Goal: Information Seeking & Learning: Learn about a topic

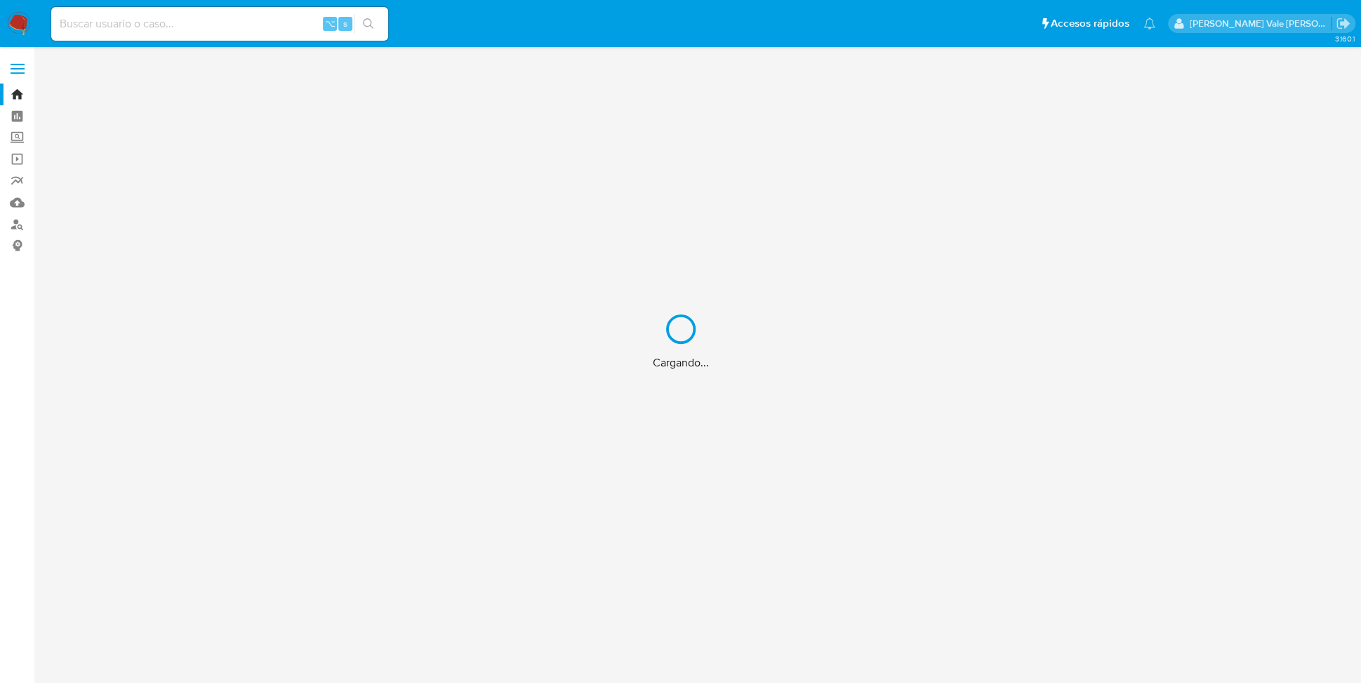
click at [110, 20] on div "Cargando..." at bounding box center [680, 341] width 1361 height 683
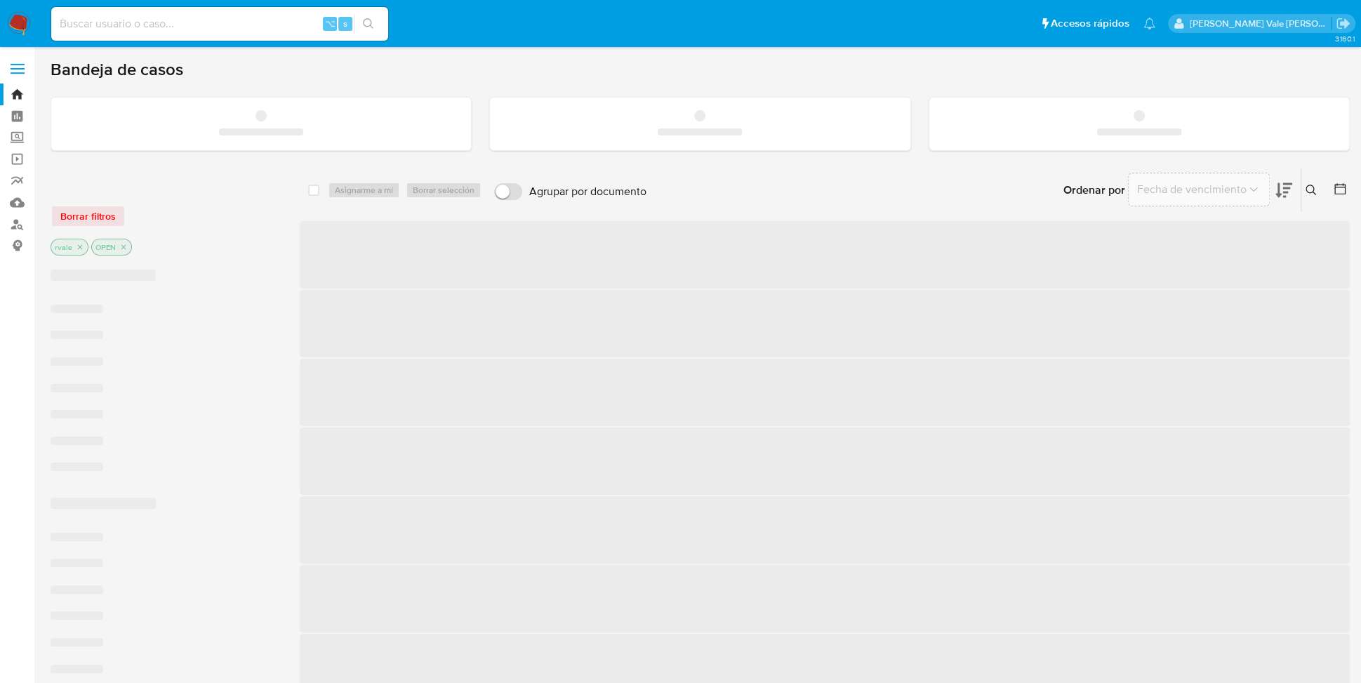
click at [102, 25] on input at bounding box center [219, 24] width 337 height 18
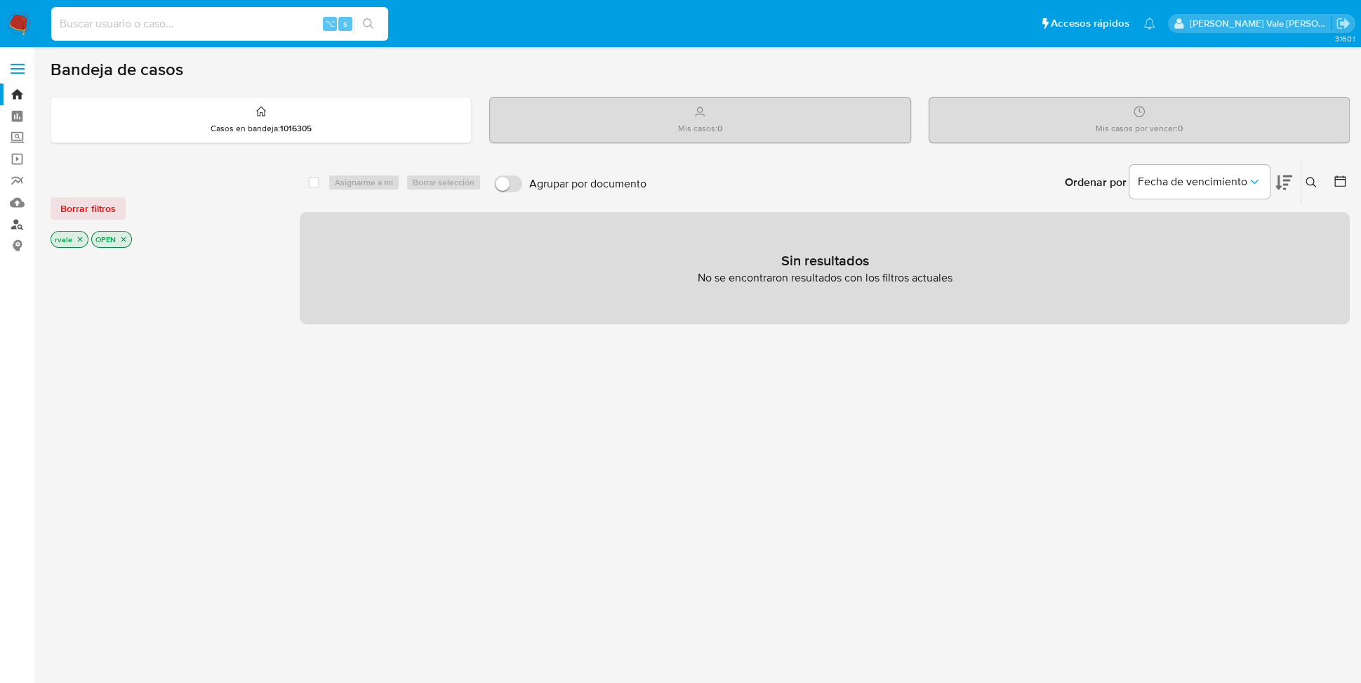
click at [19, 223] on link "Buscador de personas" at bounding box center [83, 224] width 167 height 22
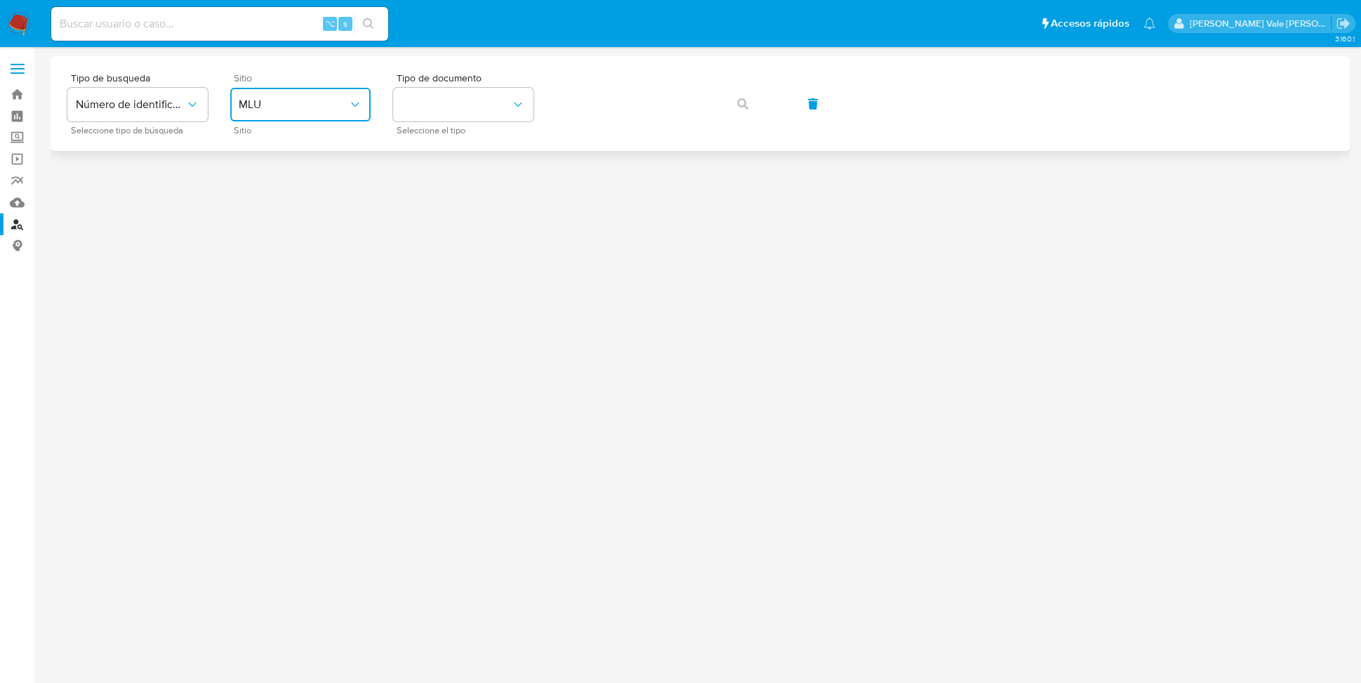
click at [268, 109] on span "MLU" at bounding box center [294, 105] width 110 height 14
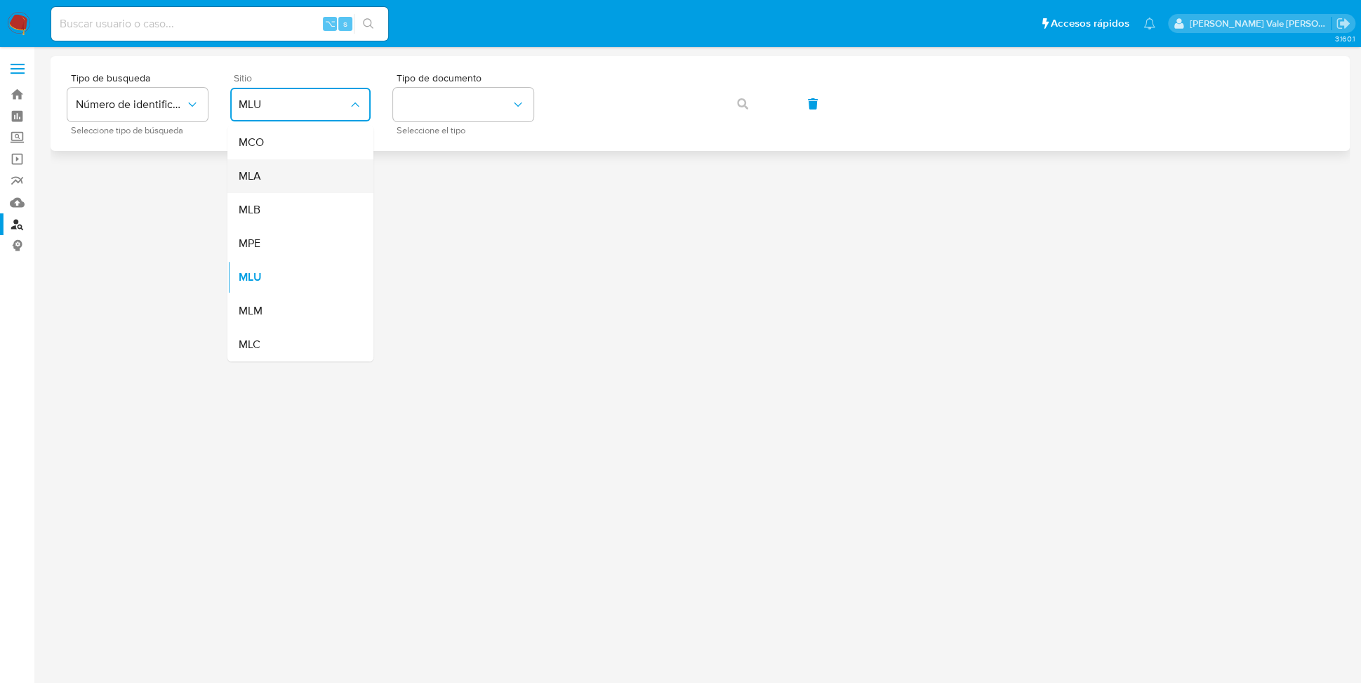
click at [269, 175] on div "MLA" at bounding box center [296, 176] width 115 height 34
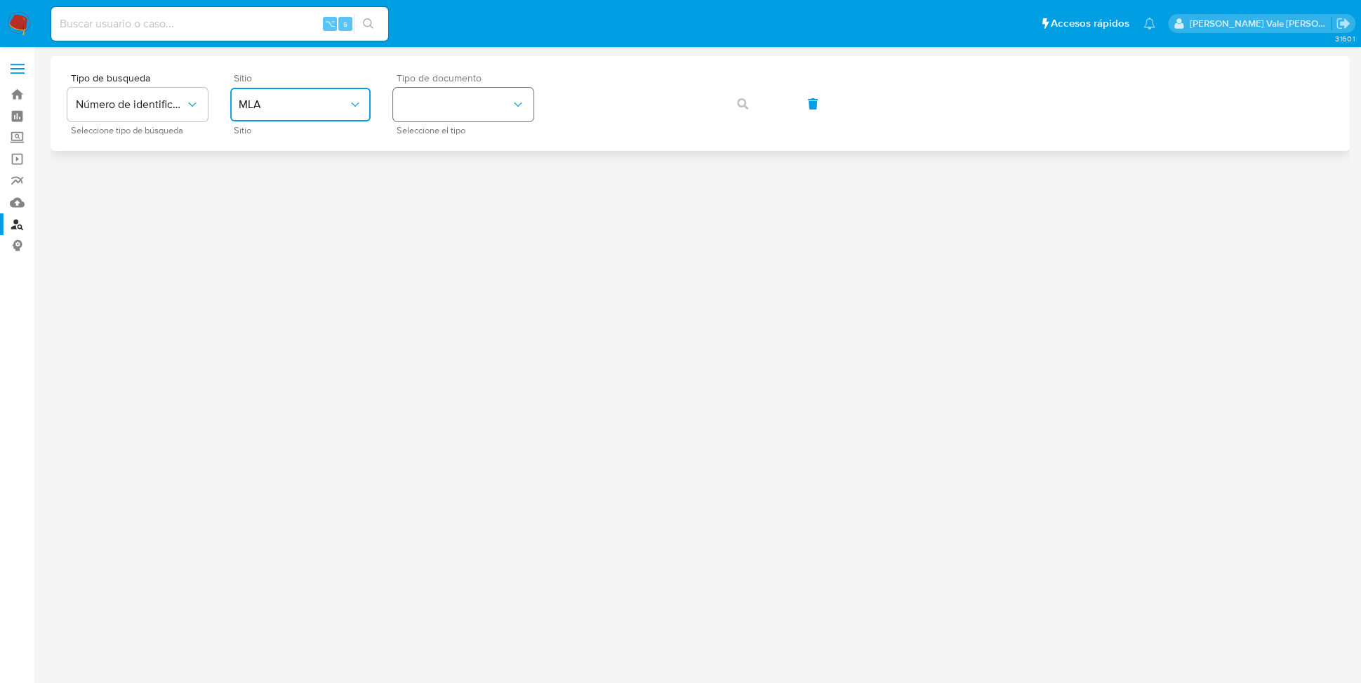
click at [446, 100] on button "identificationType" at bounding box center [463, 105] width 140 height 34
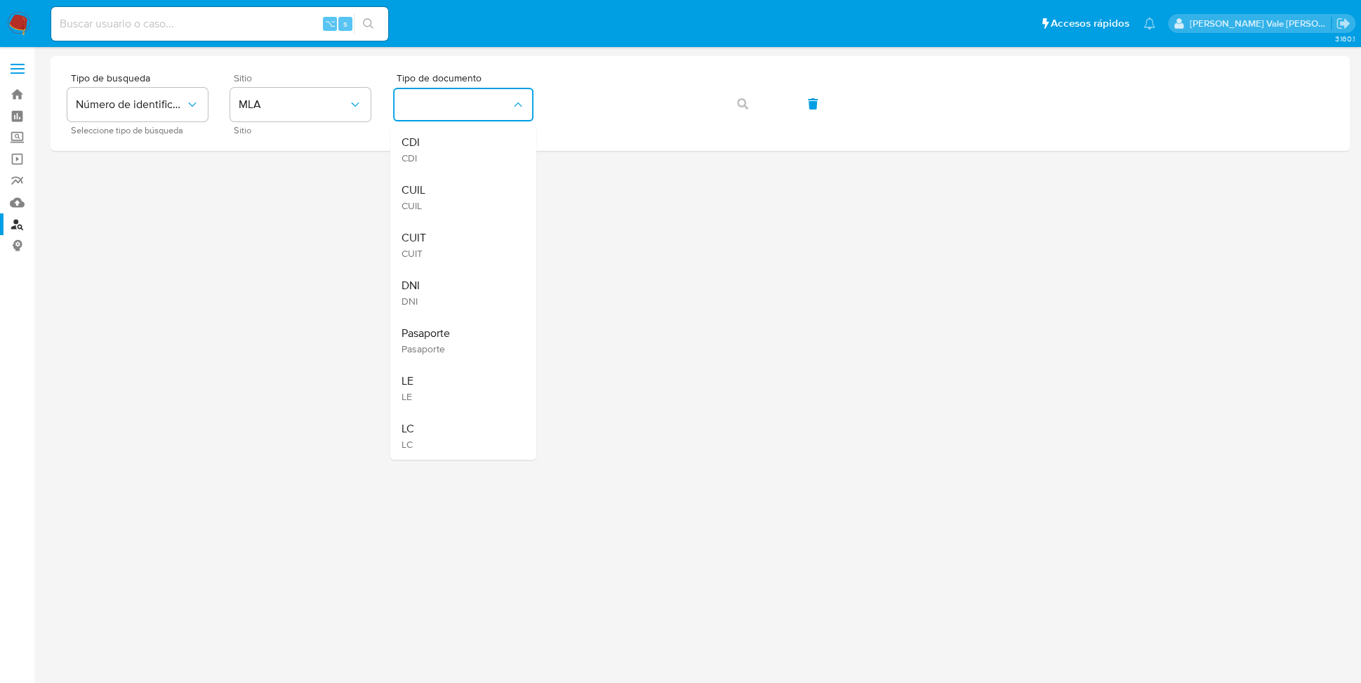
click at [75, 20] on input at bounding box center [219, 24] width 337 height 18
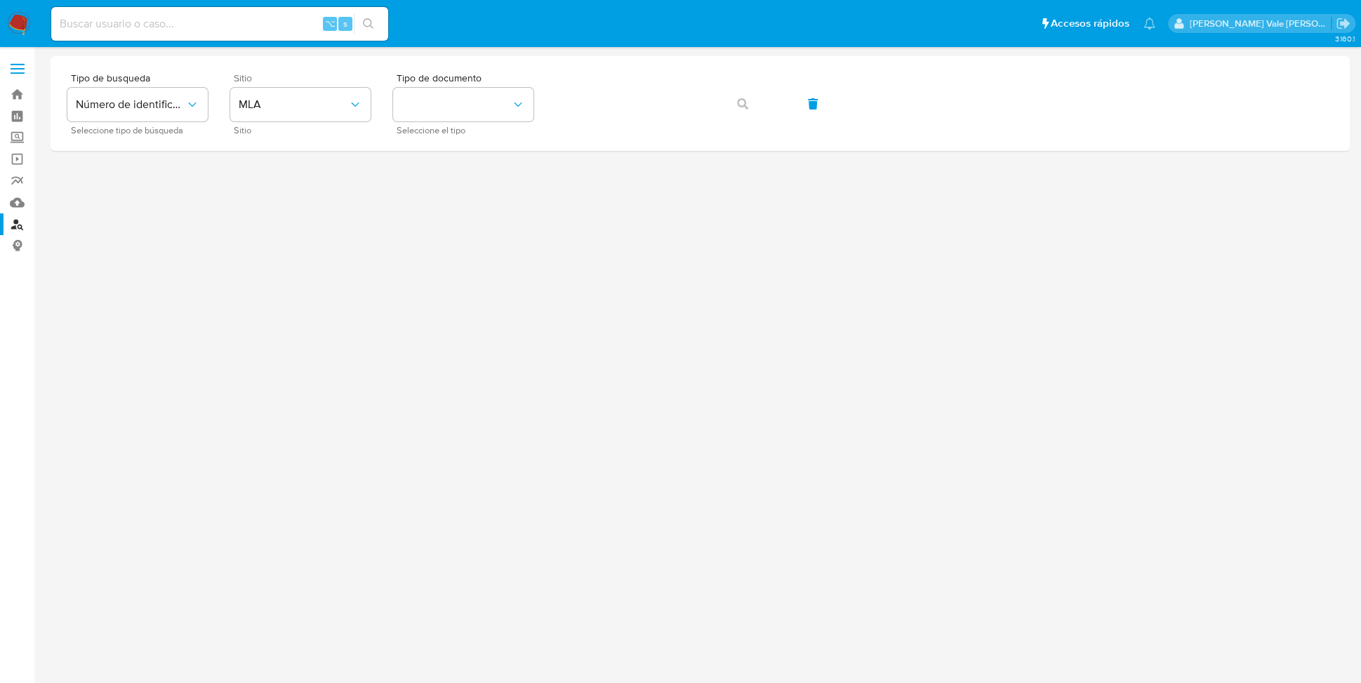
click at [75, 20] on input at bounding box center [219, 24] width 337 height 18
type input "8"
type input "97757163"
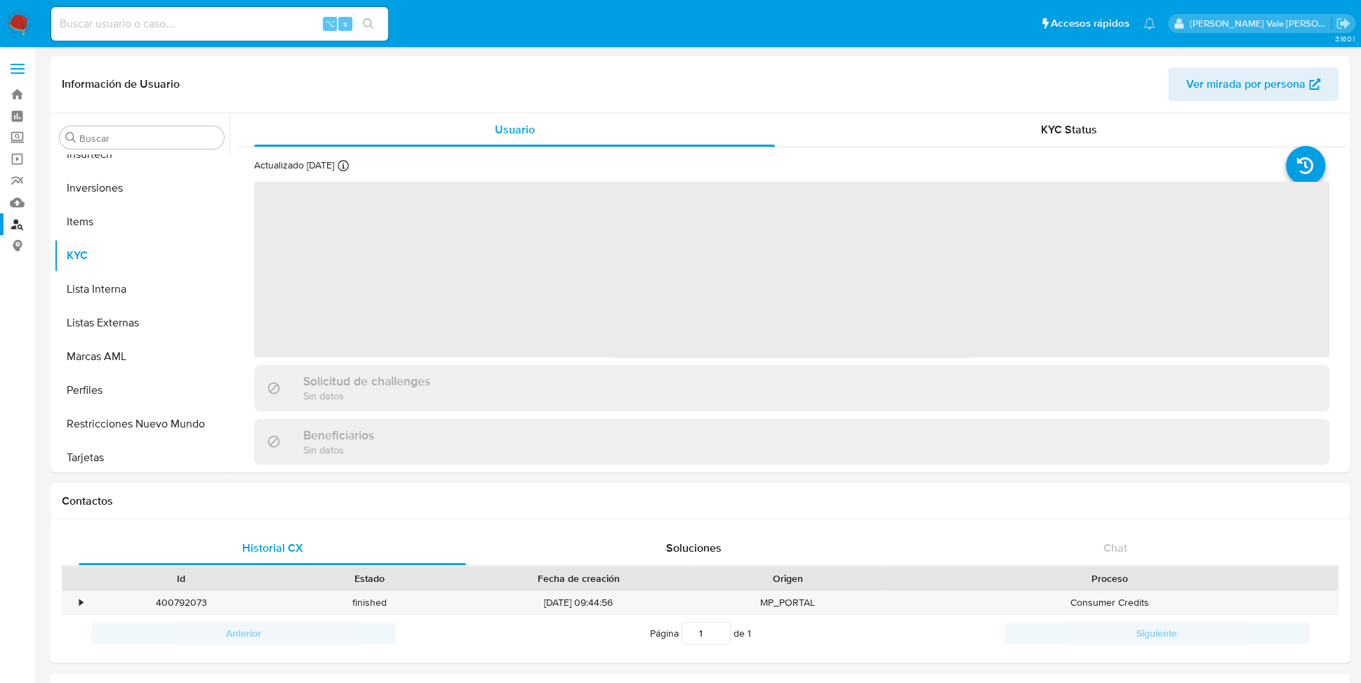
scroll to position [728, 0]
select select "10"
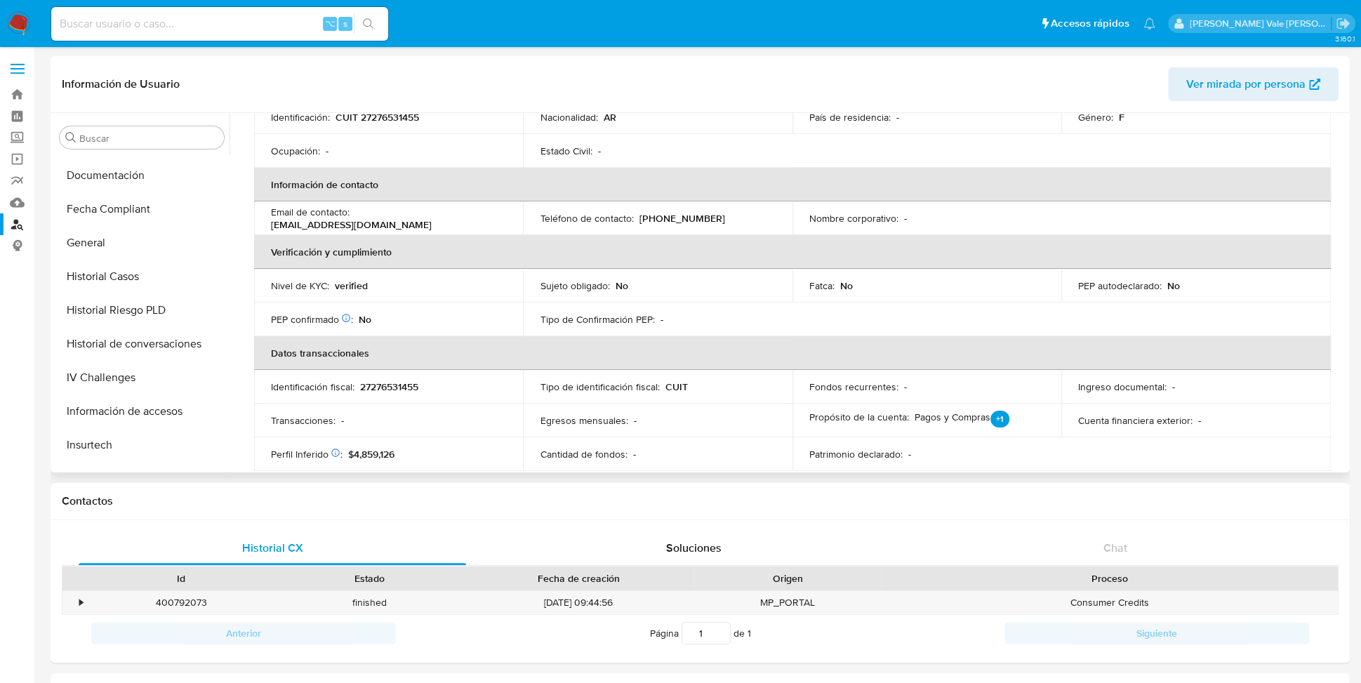
scroll to position [430, 0]
click at [323, 289] on div "Obtenido de listas internas" at bounding box center [276, 287] width 117 height 14
click at [349, 317] on icon at bounding box center [346, 318] width 10 height 10
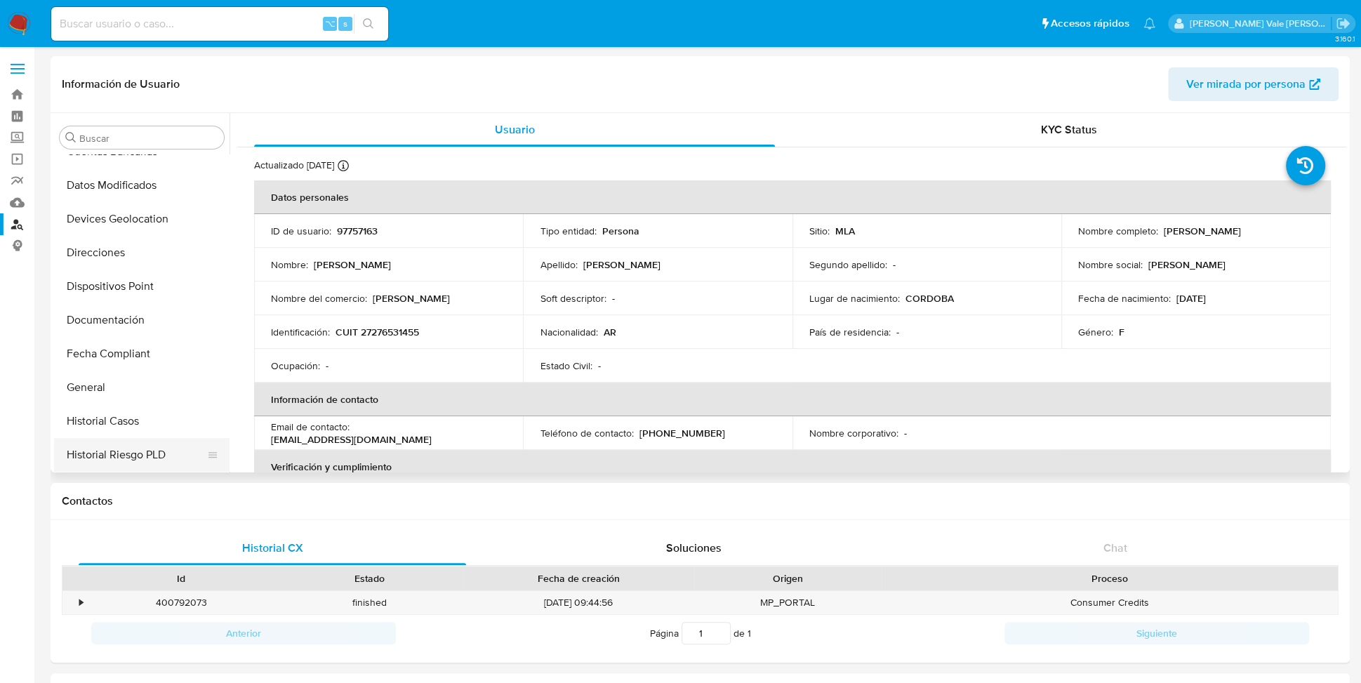
scroll to position [268, 0]
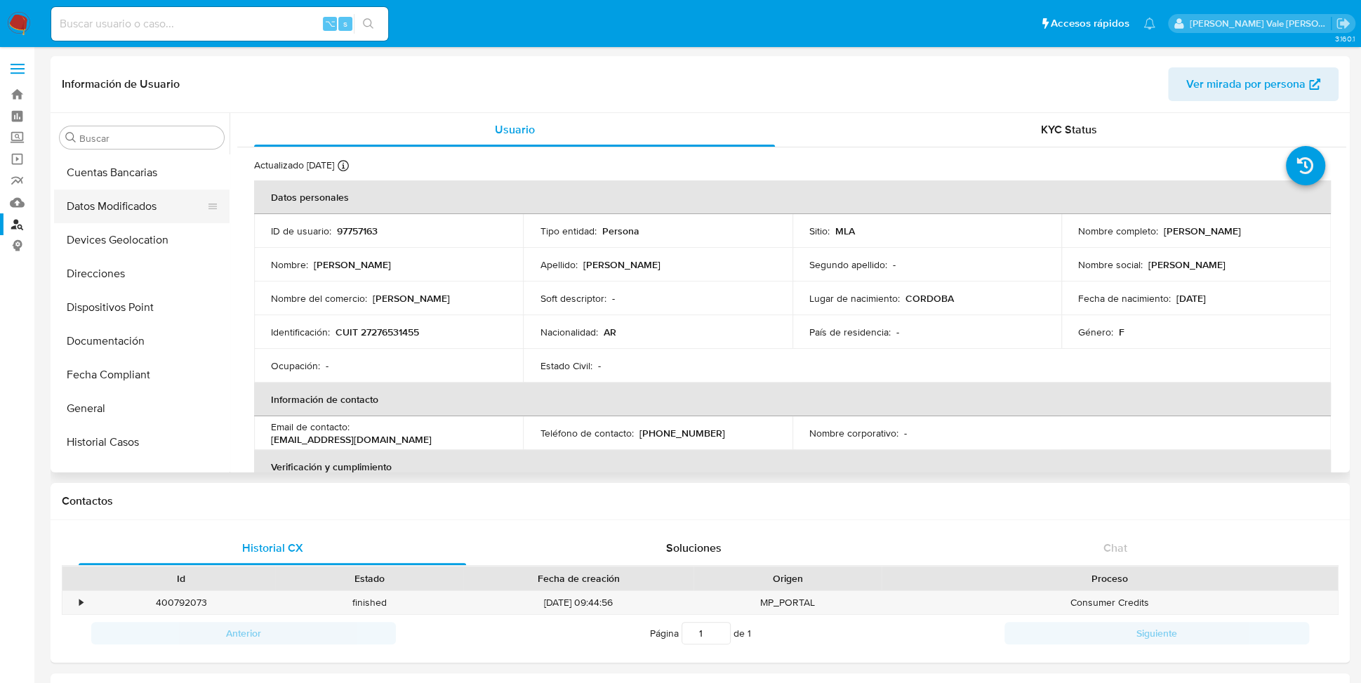
click at [126, 203] on button "Datos Modificados" at bounding box center [136, 207] width 164 height 34
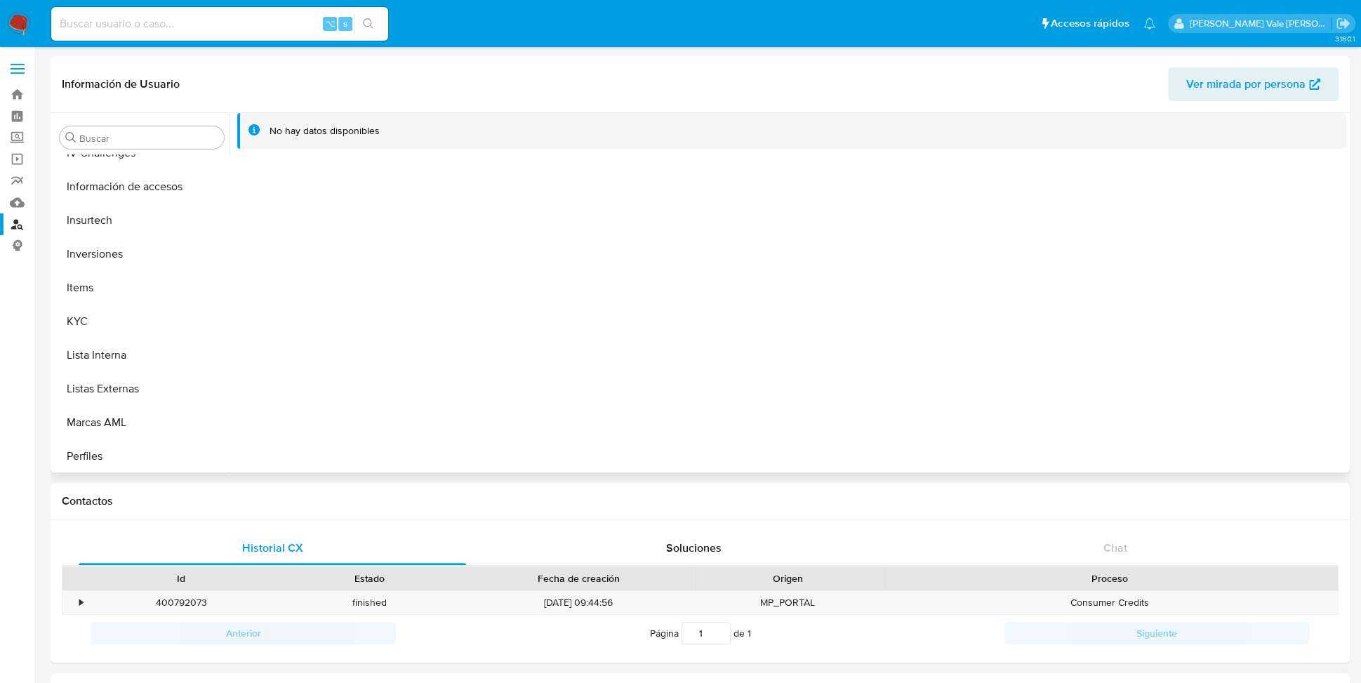
scroll to position [728, 0]
click at [78, 241] on button "KYC" at bounding box center [136, 252] width 164 height 34
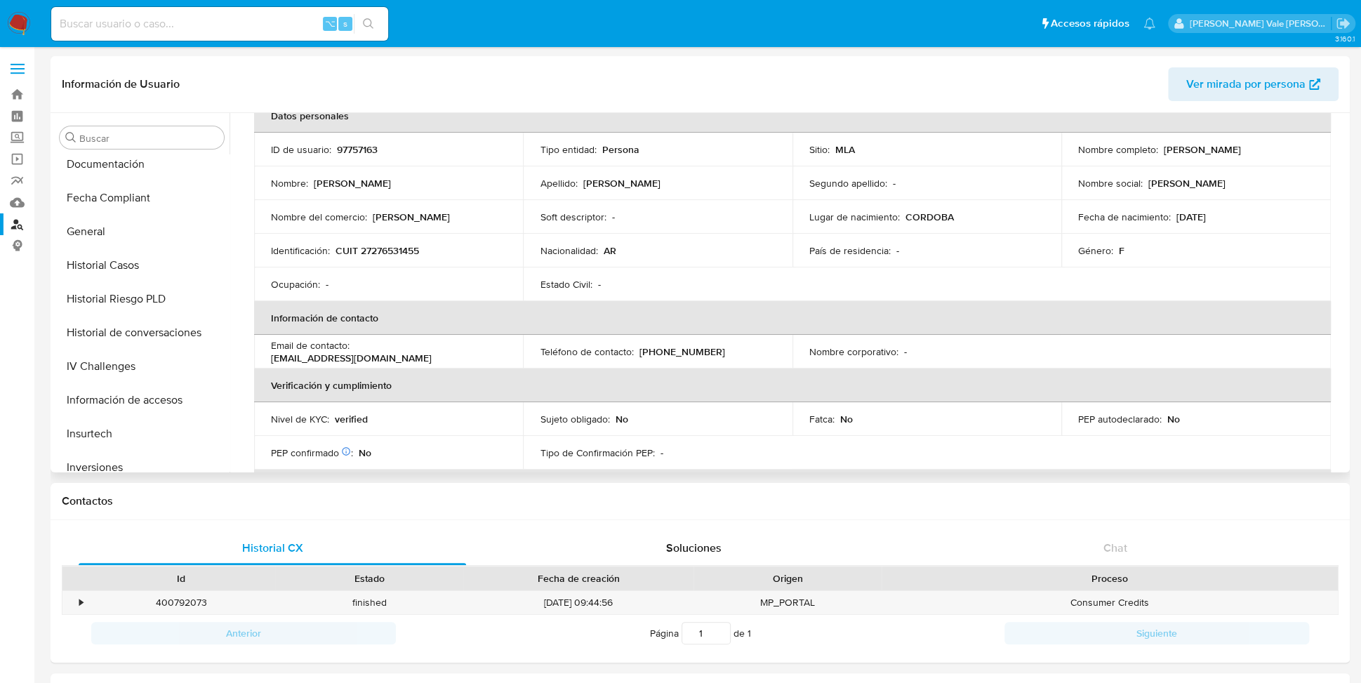
scroll to position [444, 0]
click at [139, 255] on button "Historial Casos" at bounding box center [136, 267] width 164 height 34
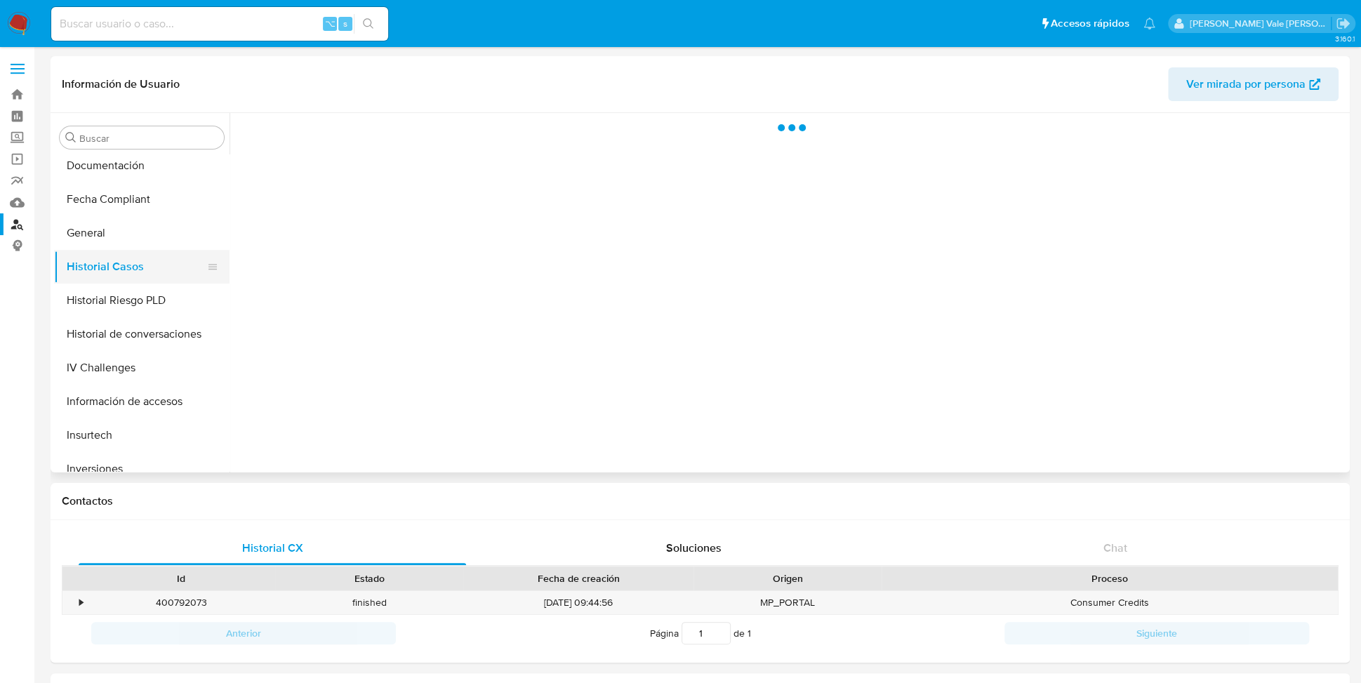
scroll to position [0, 0]
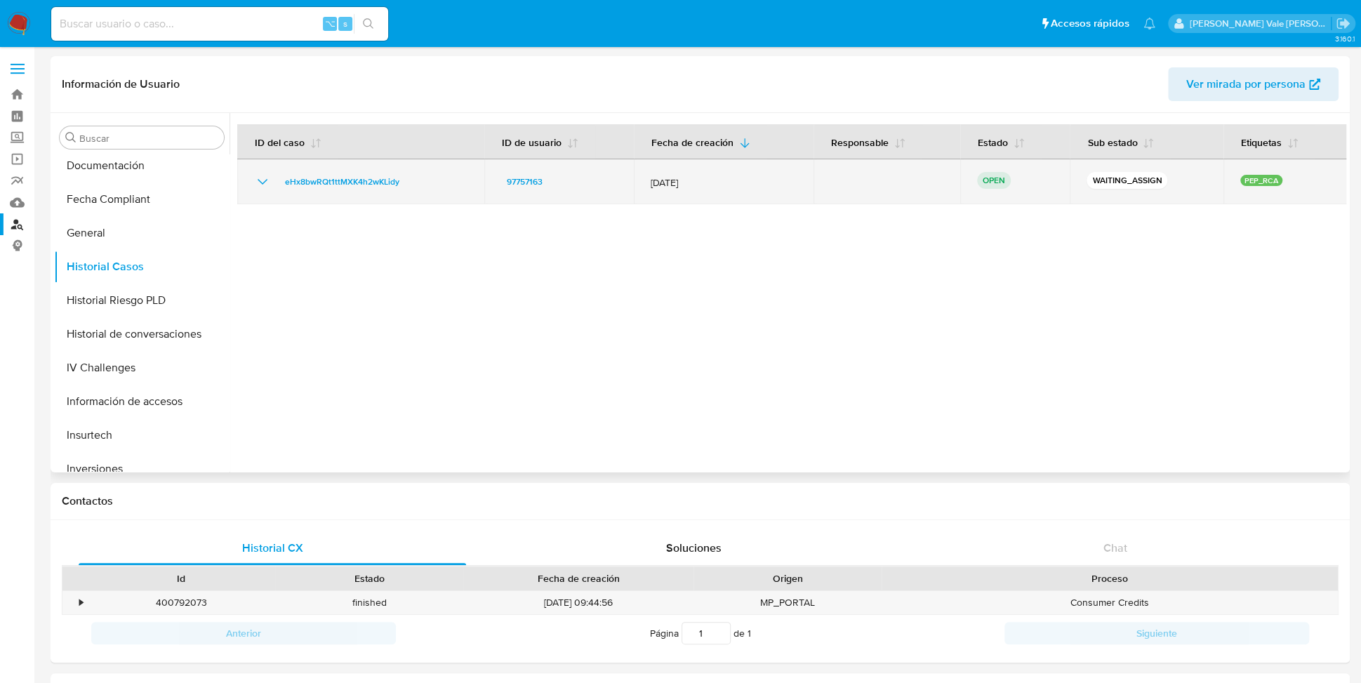
click at [266, 185] on icon "Mostrar/Ocultar" at bounding box center [262, 181] width 17 height 17
click at [385, 192] on td "eHx8bwRQt1ttMXK4h2wKLidy" at bounding box center [360, 181] width 247 height 45
click at [385, 180] on span "eHx8bwRQt1ttMXK4h2wKLidy" at bounding box center [342, 181] width 114 height 17
click at [260, 181] on icon "Mostrar/Ocultar" at bounding box center [263, 182] width 10 height 6
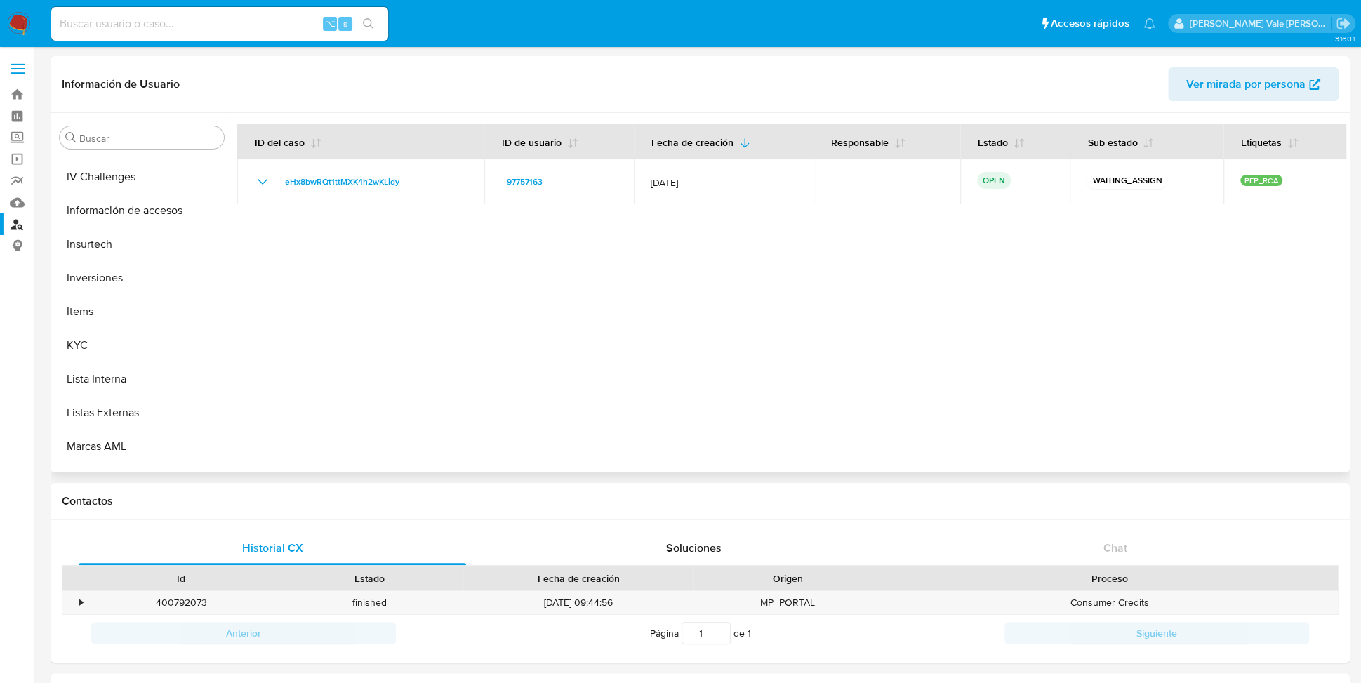
scroll to position [638, 0]
click at [92, 333] on button "KYC" at bounding box center [136, 342] width 164 height 34
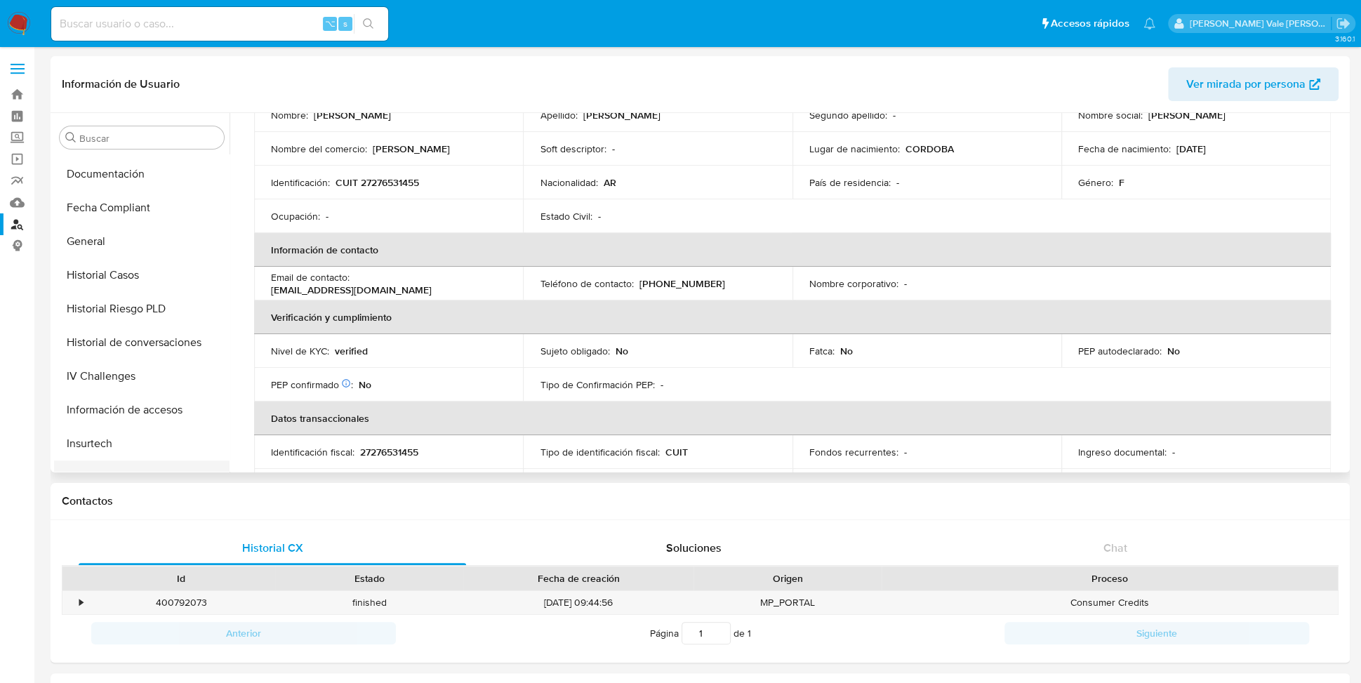
scroll to position [439, 0]
click at [139, 274] on button "Historial Casos" at bounding box center [136, 271] width 164 height 34
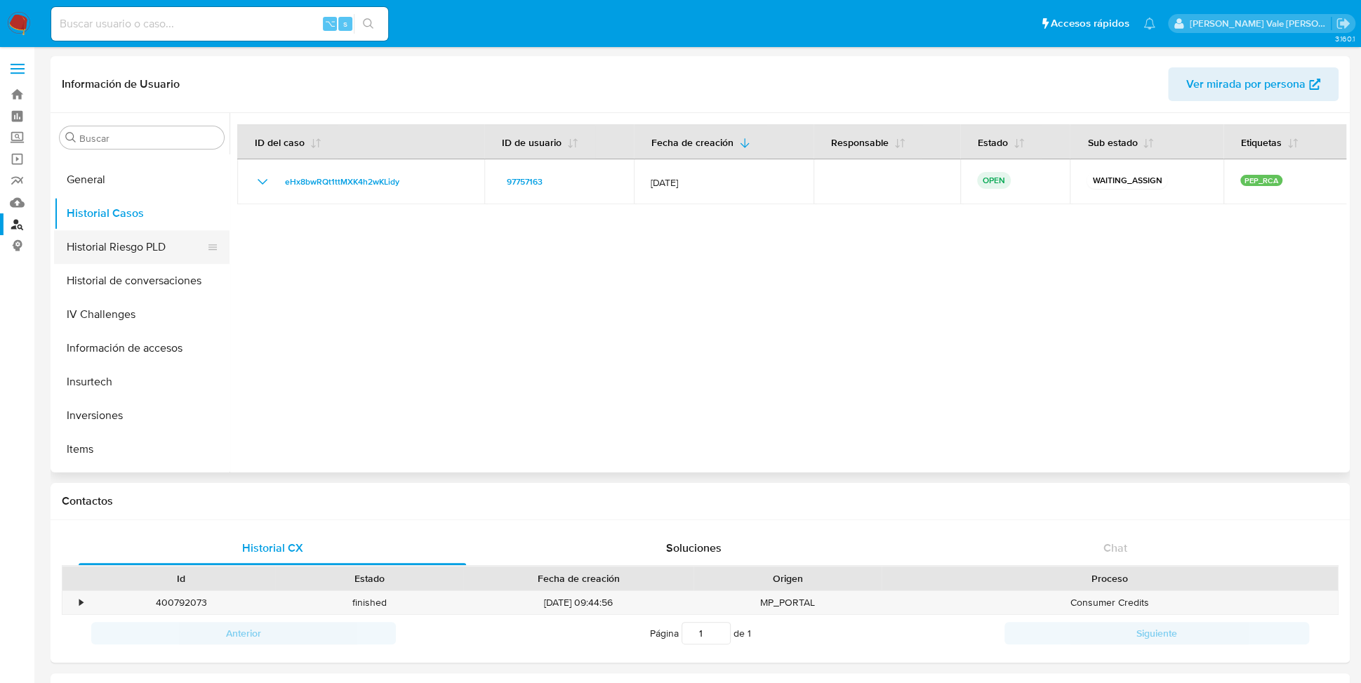
scroll to position [497, 0]
click at [150, 238] on button "Historial Riesgo PLD" at bounding box center [136, 247] width 164 height 34
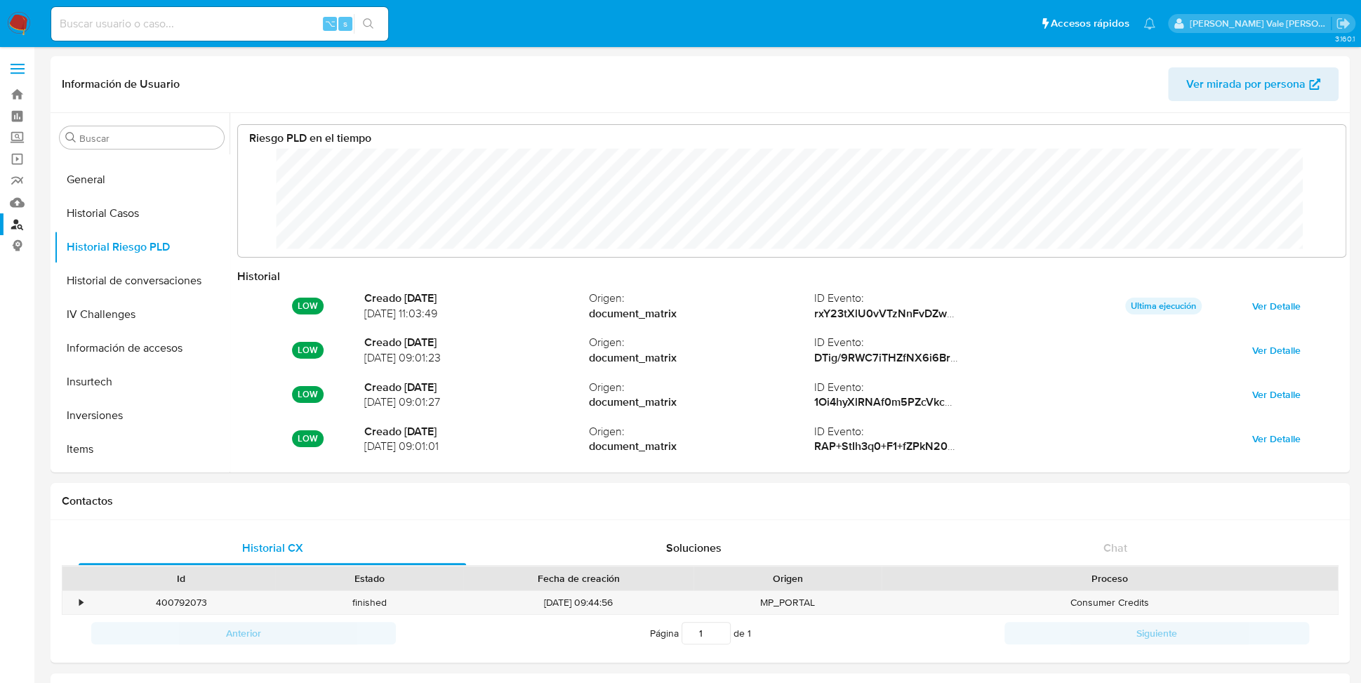
scroll to position [701825, 700850]
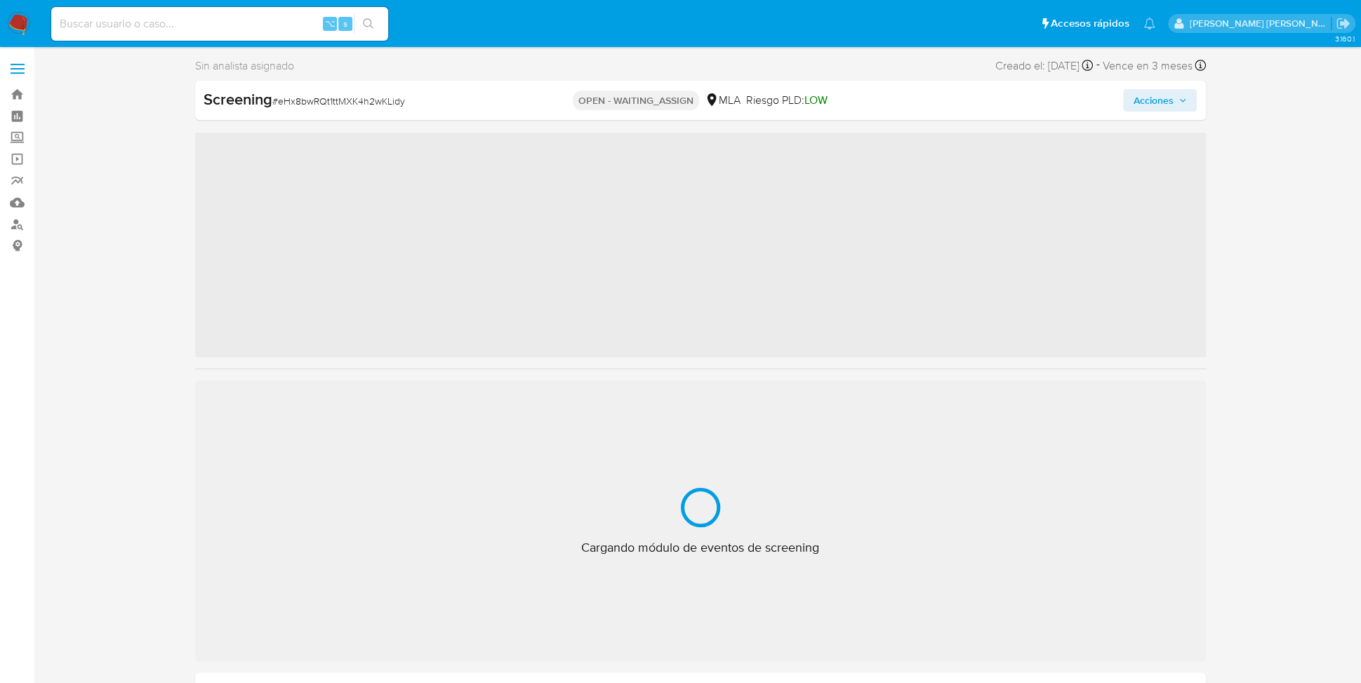
scroll to position [728, 0]
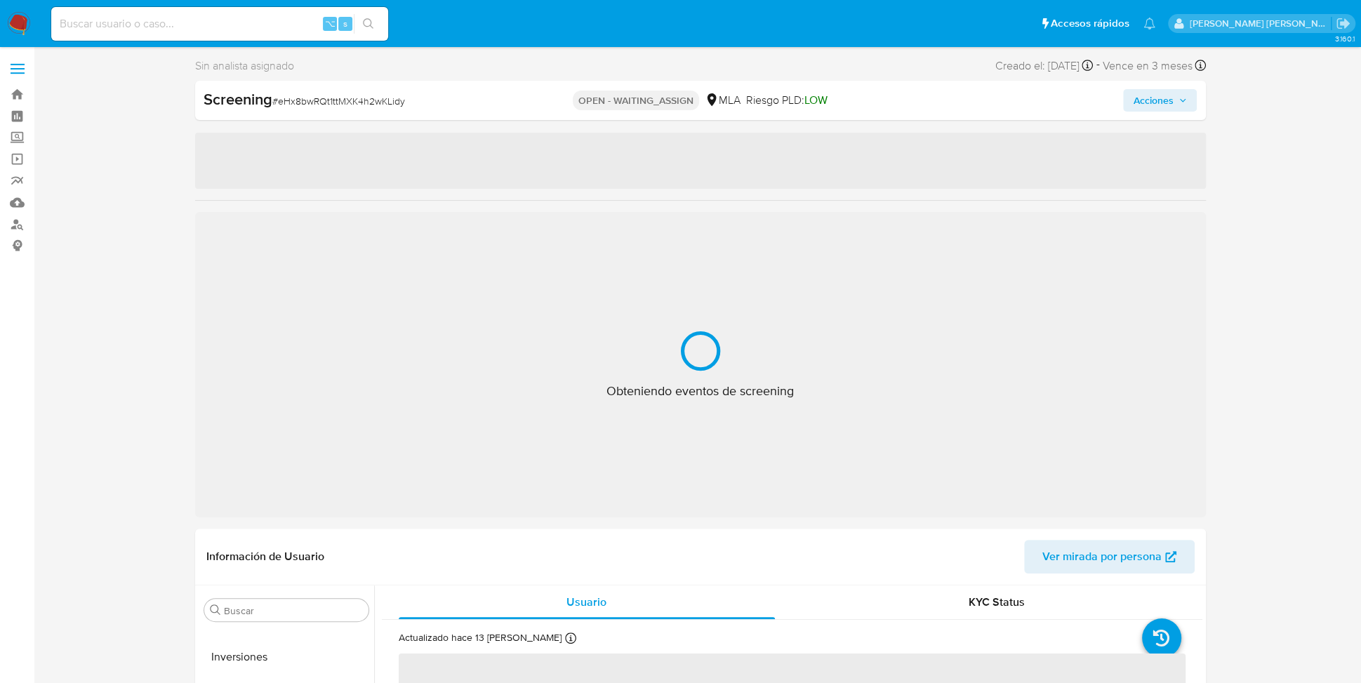
select select "10"
